Goal: Check status: Check status

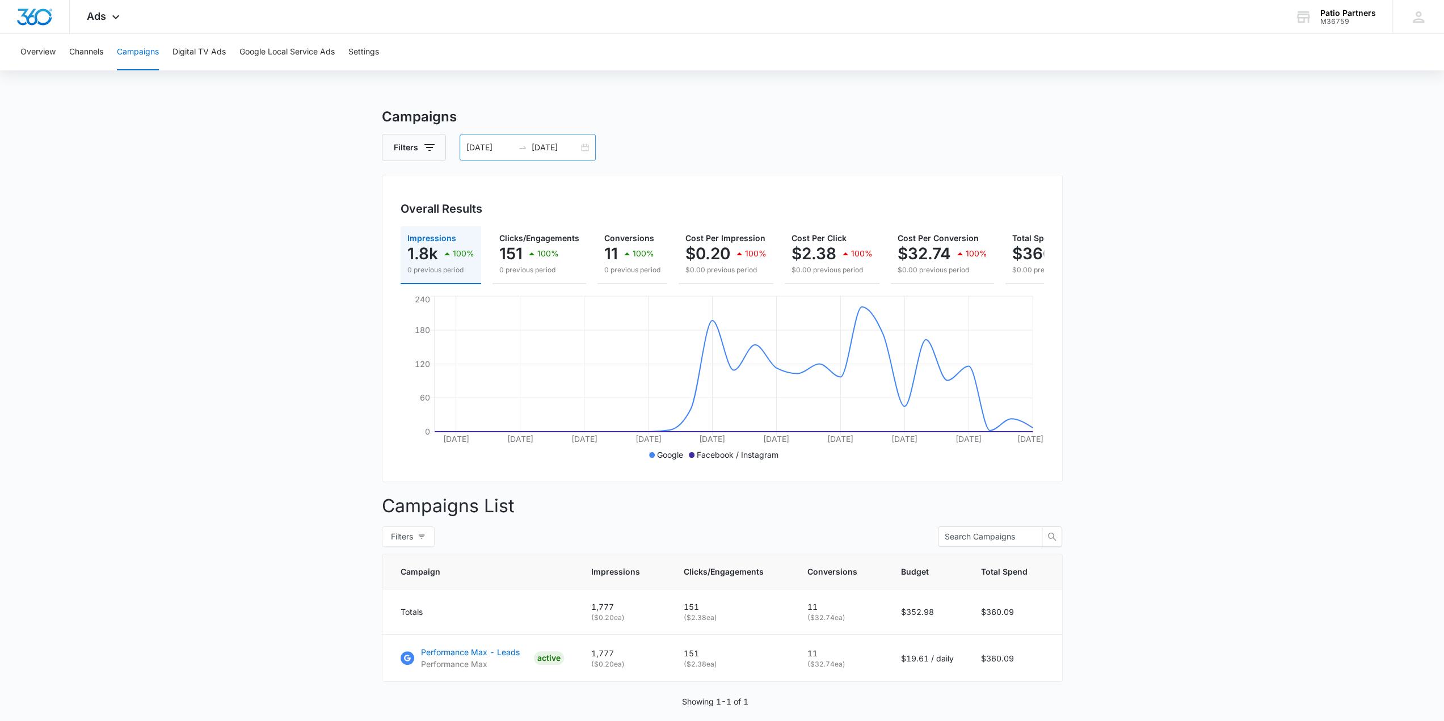
click at [584, 151] on div "[DATE] [DATE]" at bounding box center [527, 147] width 136 height 27
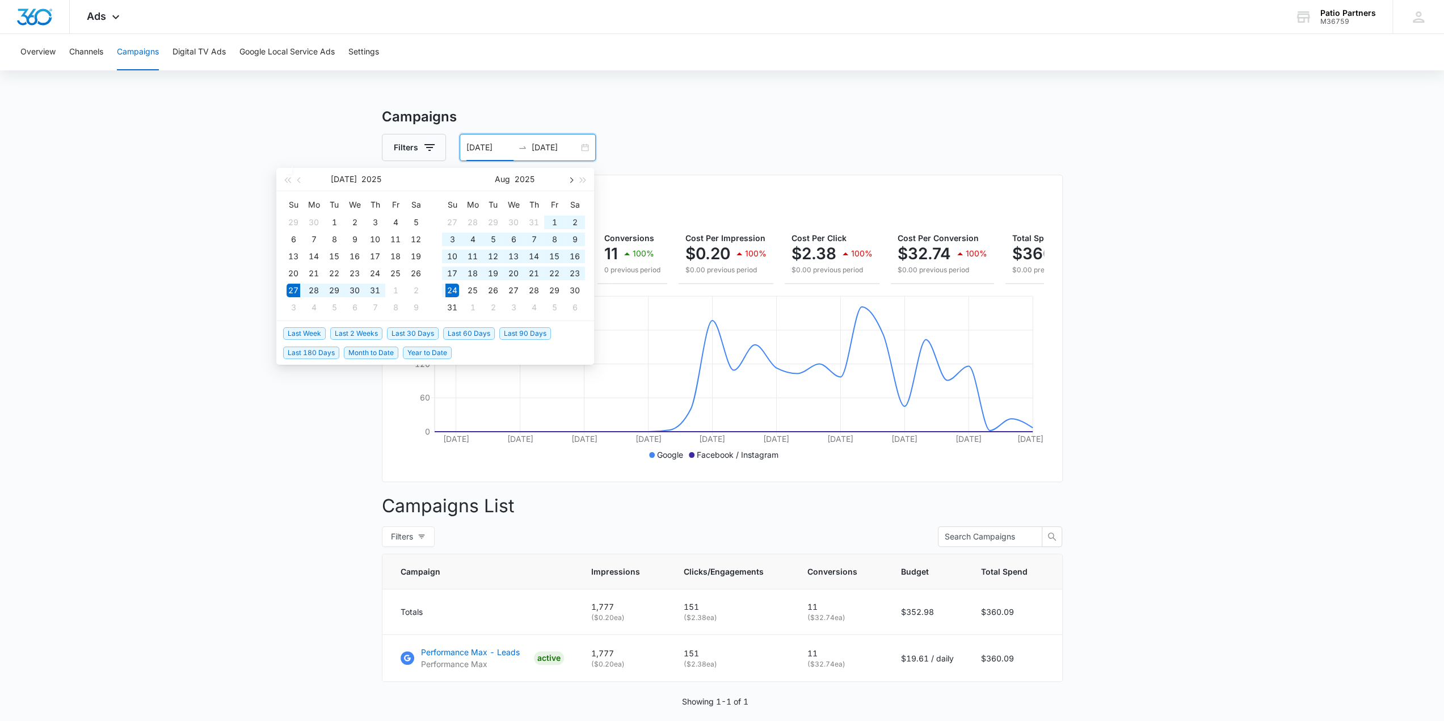
click at [571, 181] on span "button" at bounding box center [570, 180] width 6 height 6
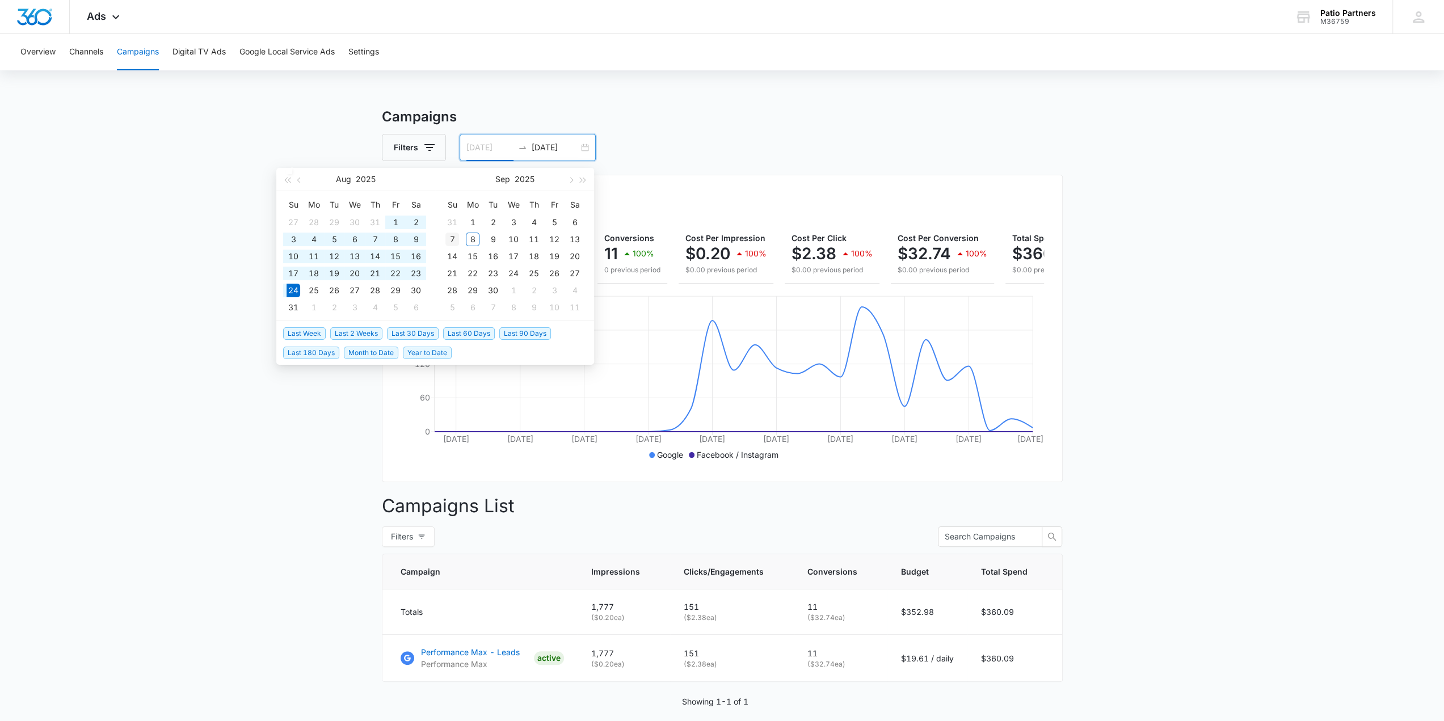
type input "[DATE]"
click at [454, 237] on div "7" at bounding box center [452, 240] width 14 height 14
click at [500, 146] on input "[DATE]" at bounding box center [489, 147] width 47 height 12
type input "[DATE]"
click at [367, 238] on td "7" at bounding box center [375, 239] width 20 height 17
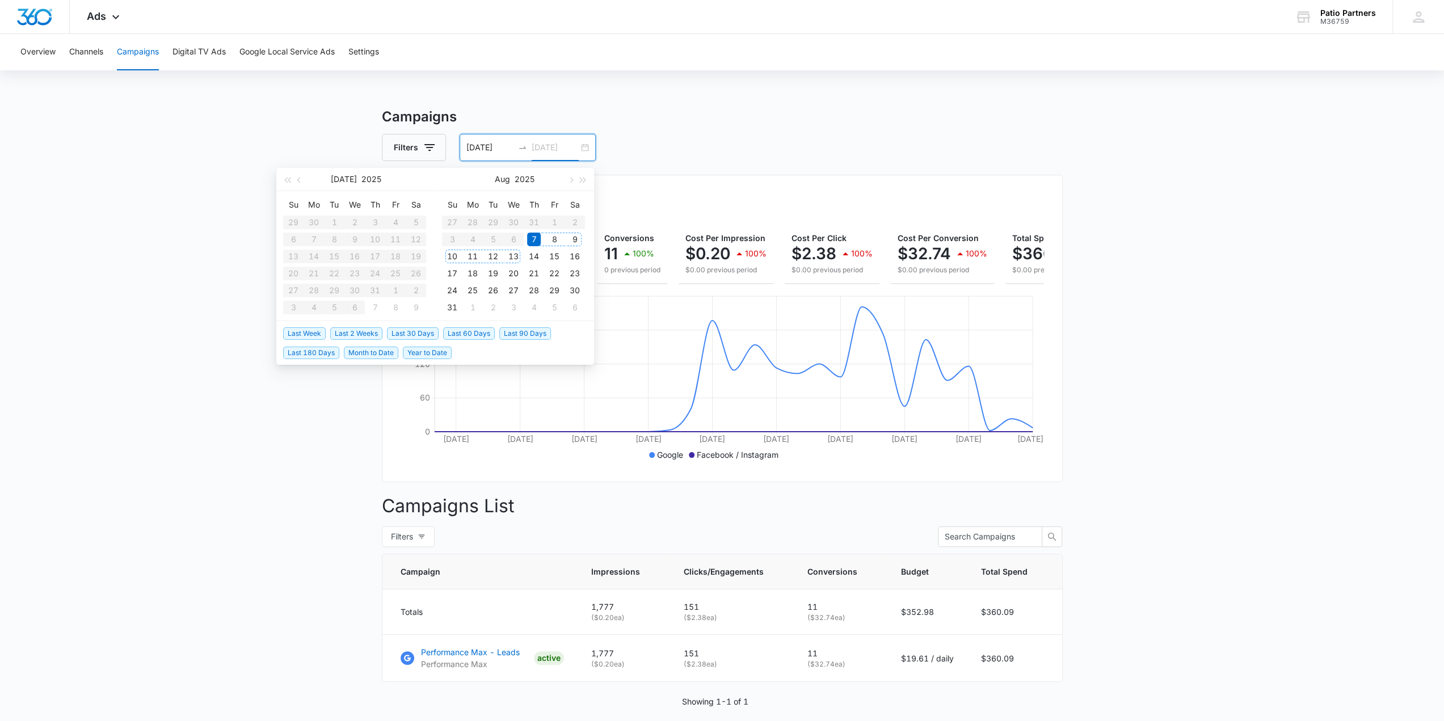
type input "[DATE]"
click at [534, 242] on div "7" at bounding box center [534, 240] width 14 height 14
type input "[DATE]"
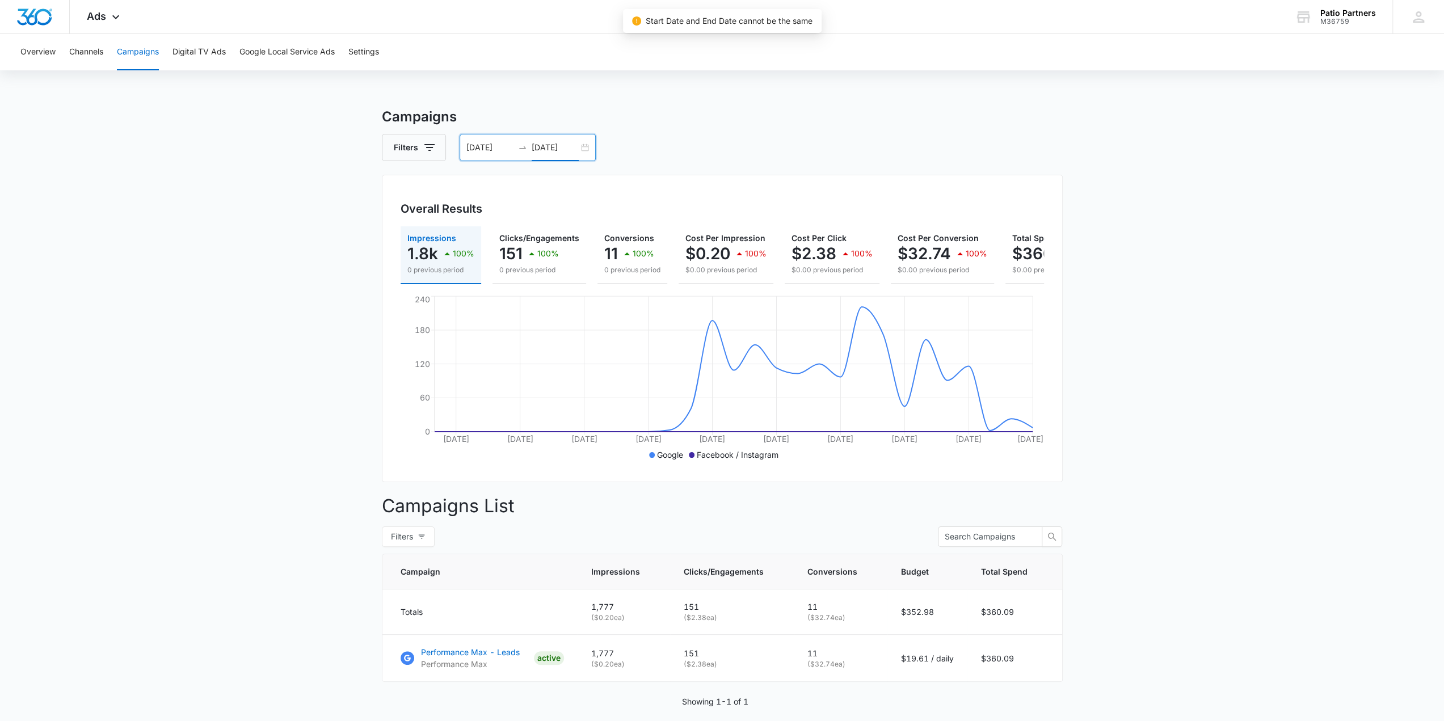
click at [503, 146] on input "[DATE]" at bounding box center [489, 147] width 47 height 12
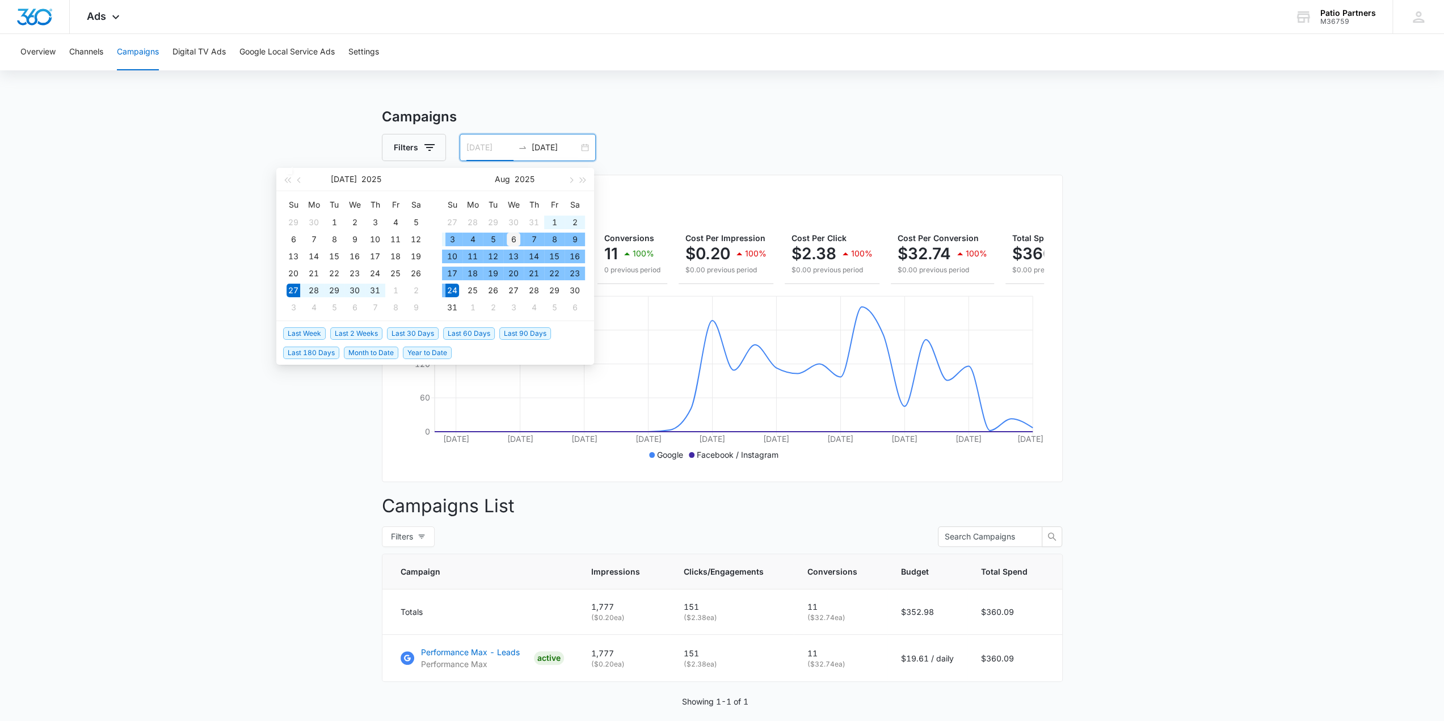
type input "[DATE]"
click at [505, 244] on td "6" at bounding box center [513, 239] width 20 height 17
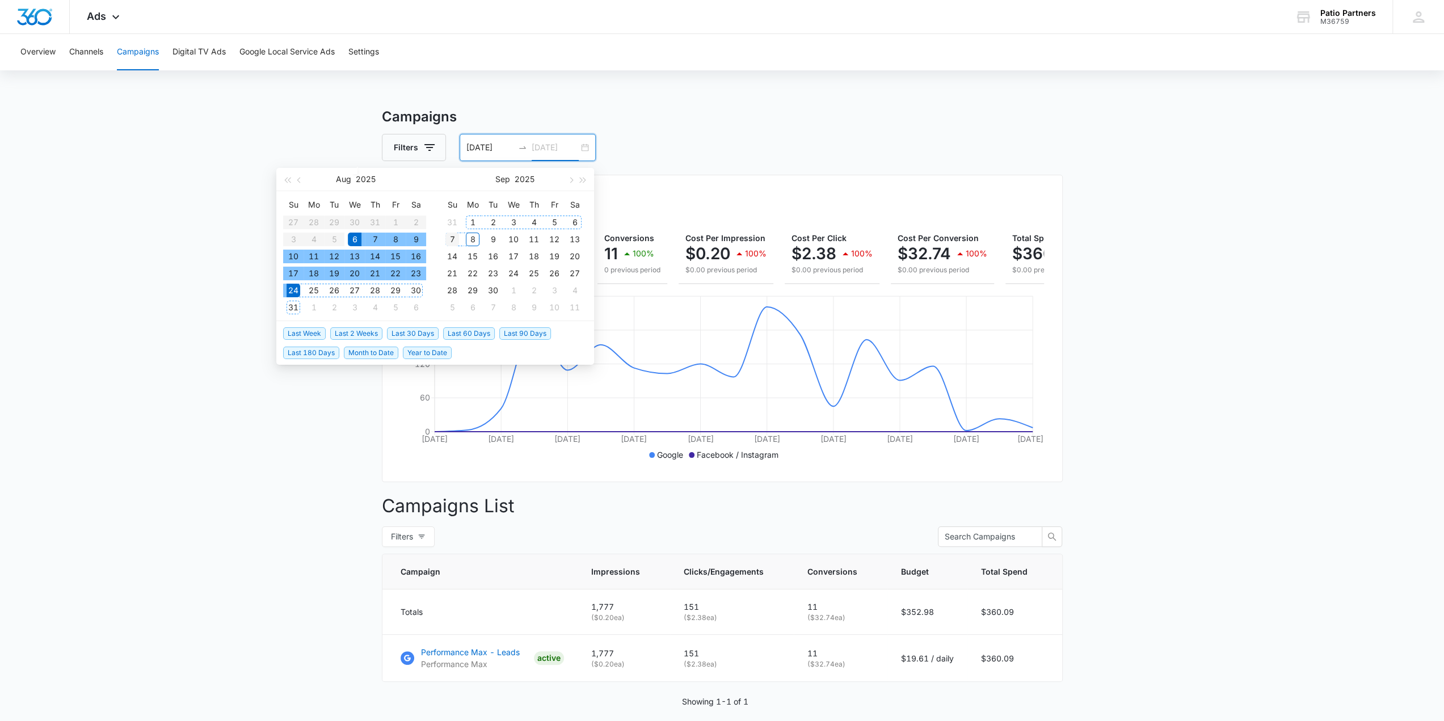
type input "[DATE]"
click at [454, 235] on div "7" at bounding box center [452, 240] width 14 height 14
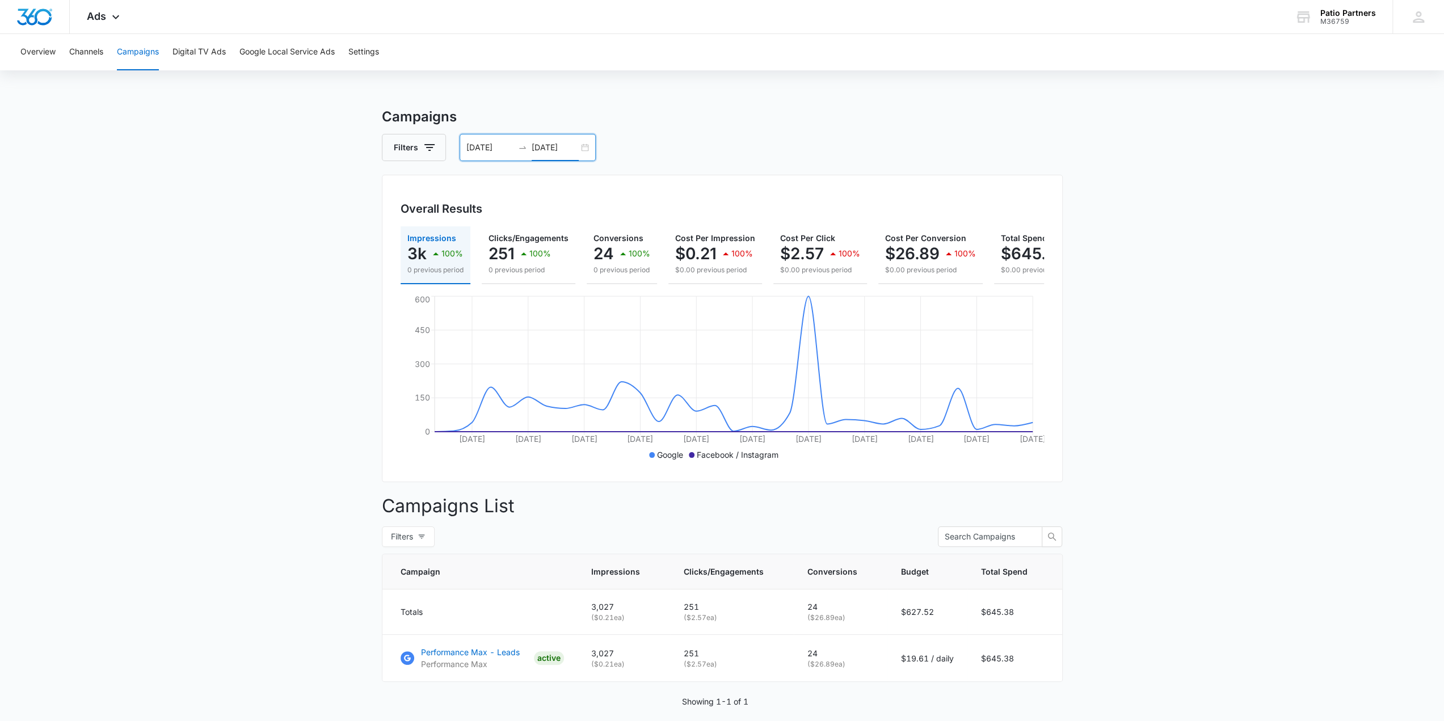
click at [369, 416] on main "Campaigns Filters [DATE] [DATE] Overall Results Impressions 3k 100% 0 previous …" at bounding box center [722, 434] width 1444 height 655
